Goal: Information Seeking & Learning: Find specific fact

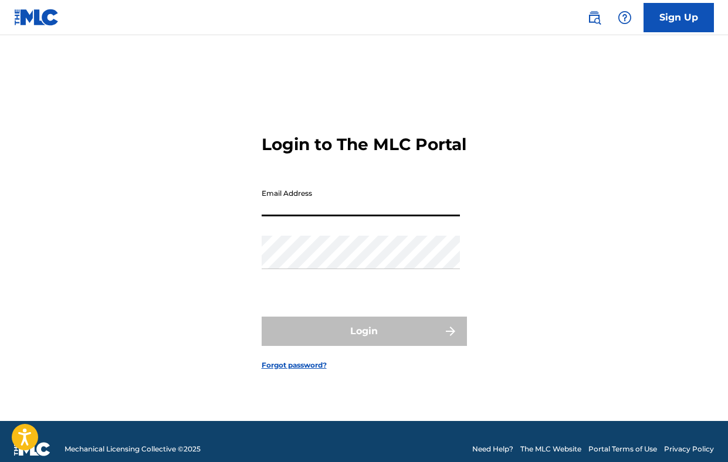
click at [357, 203] on input "Email Address" at bounding box center [361, 199] width 198 height 33
click at [329, 217] on input "Email Address" at bounding box center [361, 199] width 198 height 33
click at [327, 215] on input "Email Address" at bounding box center [361, 199] width 198 height 33
type input "[PERSON_NAME][EMAIL_ADDRESS][DOMAIN_NAME]"
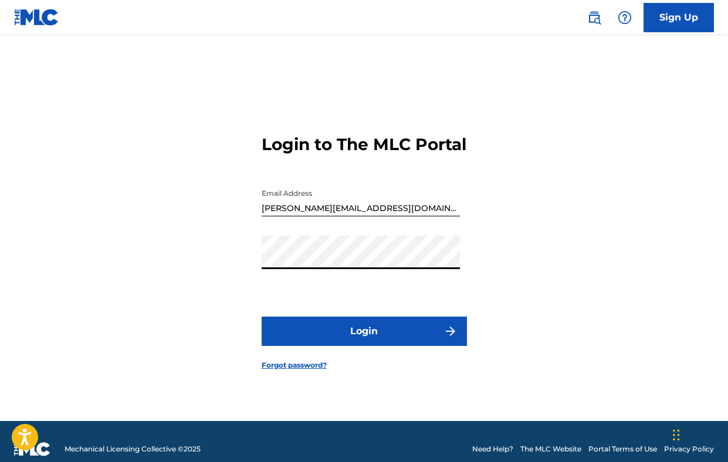
click at [322, 344] on button "Login" at bounding box center [364, 331] width 205 height 29
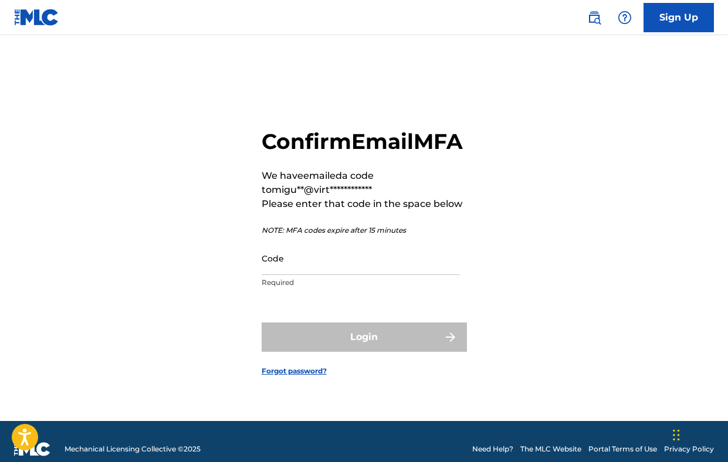
click at [296, 275] on input "Code" at bounding box center [361, 258] width 198 height 33
paste input "487018"
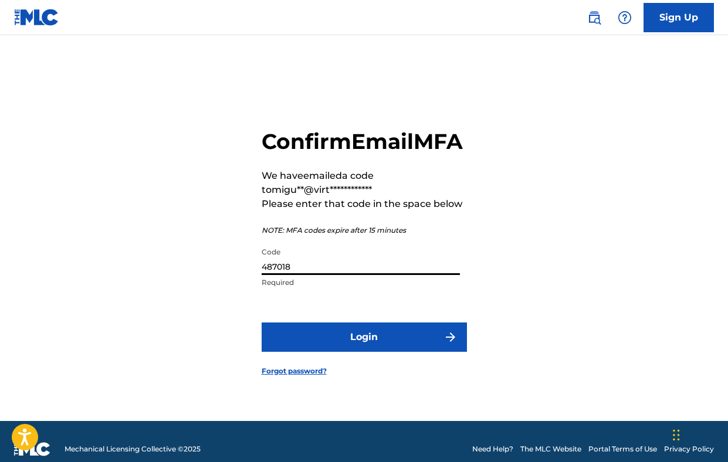
type input "487018"
click at [302, 352] on button "Login" at bounding box center [364, 337] width 205 height 29
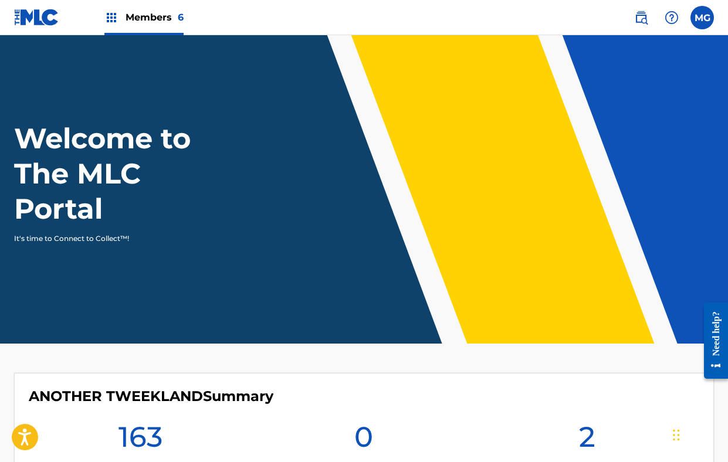
click at [142, 21] on span "Members 6" at bounding box center [155, 17] width 58 height 13
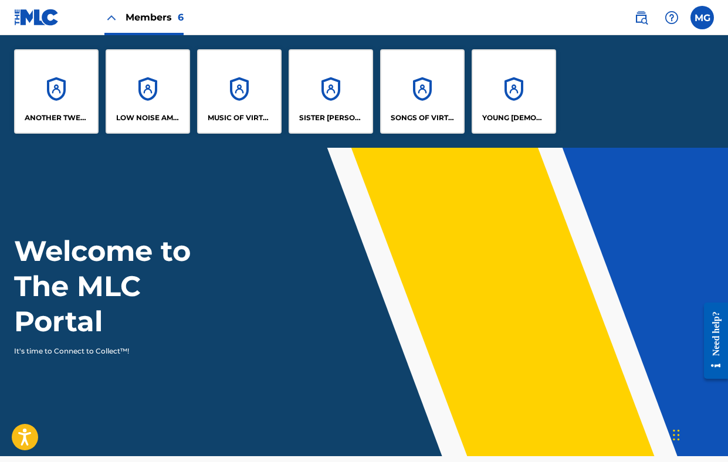
click at [52, 90] on div "ANOTHER TWEEKLAND" at bounding box center [56, 91] width 85 height 85
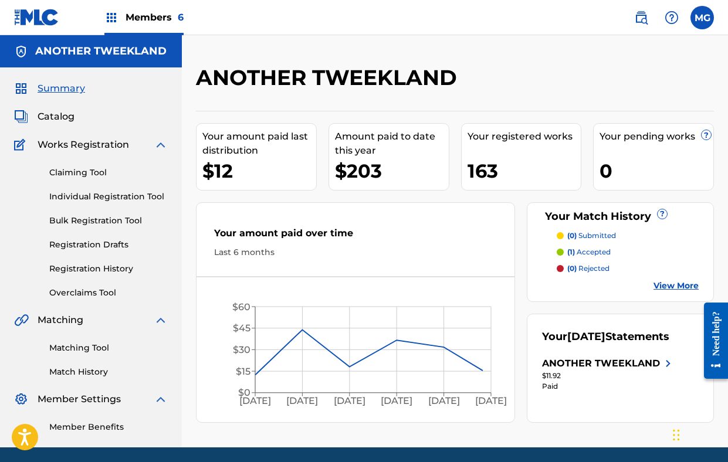
click at [58, 118] on span "Catalog" at bounding box center [56, 117] width 37 height 14
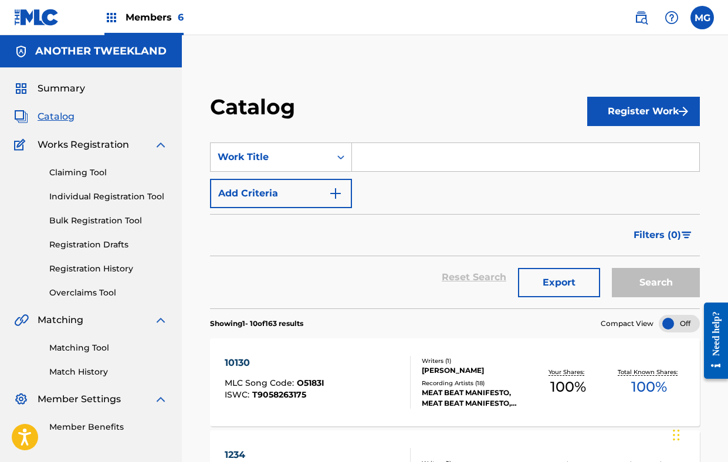
scroll to position [68, 0]
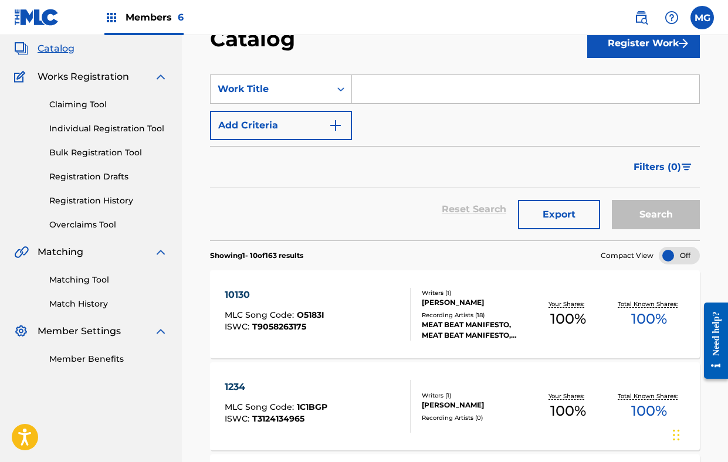
click at [302, 336] on div "10130 MLC Song Code : O5183I ISWC : T9058263175" at bounding box center [275, 314] width 100 height 53
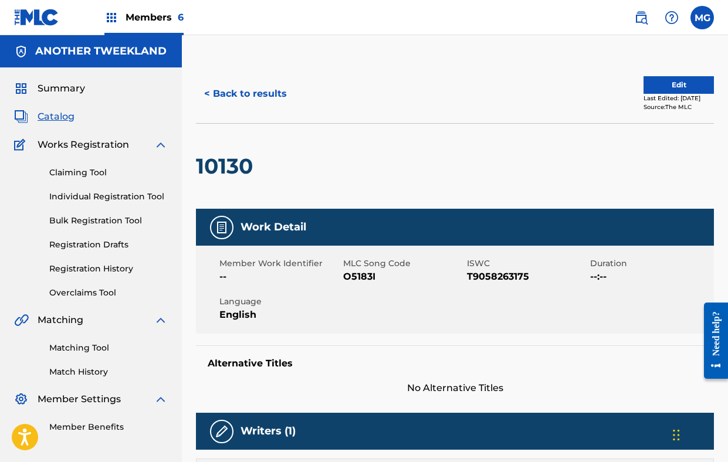
click at [222, 167] on h2 "10130" at bounding box center [227, 166] width 63 height 26
click at [253, 99] on button "< Back to results" at bounding box center [245, 93] width 99 height 29
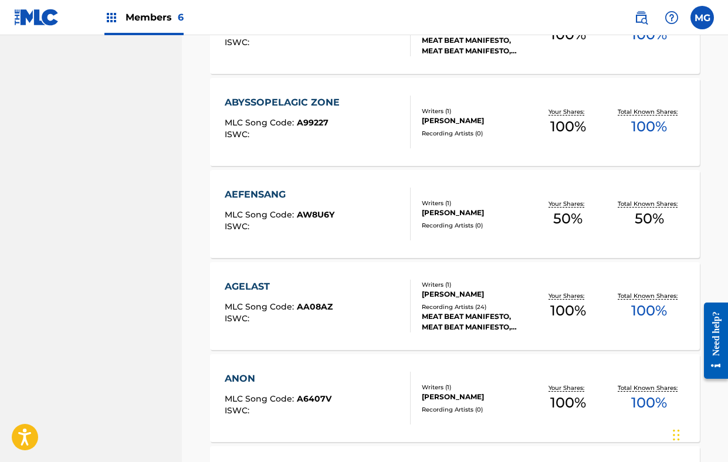
scroll to position [711, 0]
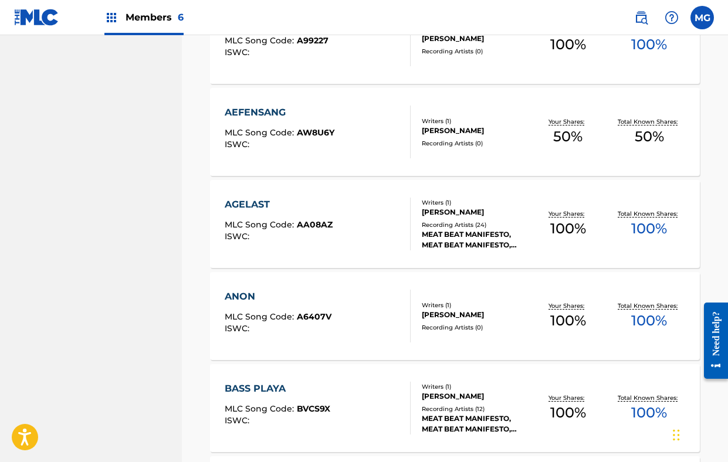
click at [281, 217] on div "AGELAST MLC Song Code : AA08AZ ISWC :" at bounding box center [279, 224] width 108 height 53
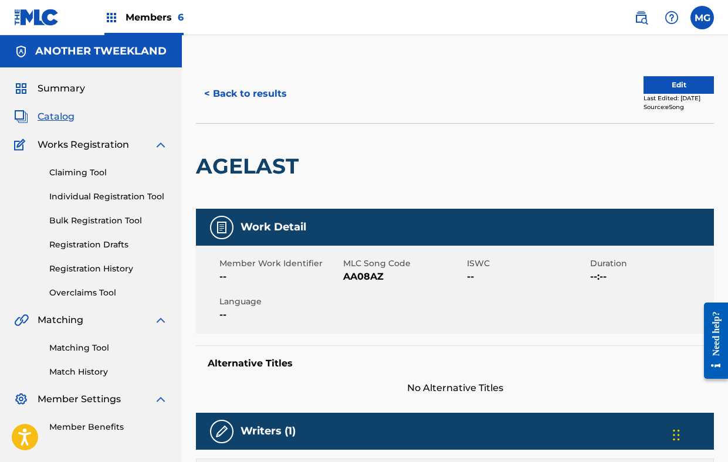
click at [238, 156] on h2 "AGELAST" at bounding box center [250, 166] width 109 height 26
click at [241, 171] on h2 "AGELAST" at bounding box center [250, 166] width 109 height 26
click at [241, 172] on h2 "AGELAST" at bounding box center [250, 166] width 109 height 26
copy h2 "AGELAST"
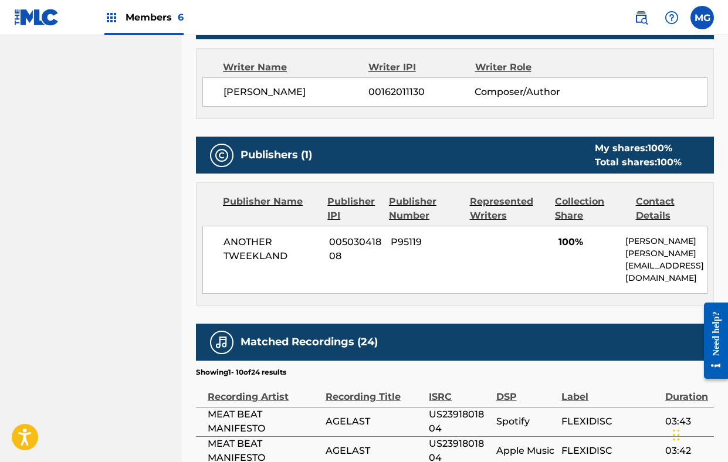
scroll to position [469, 0]
